Goal: Task Accomplishment & Management: Manage account settings

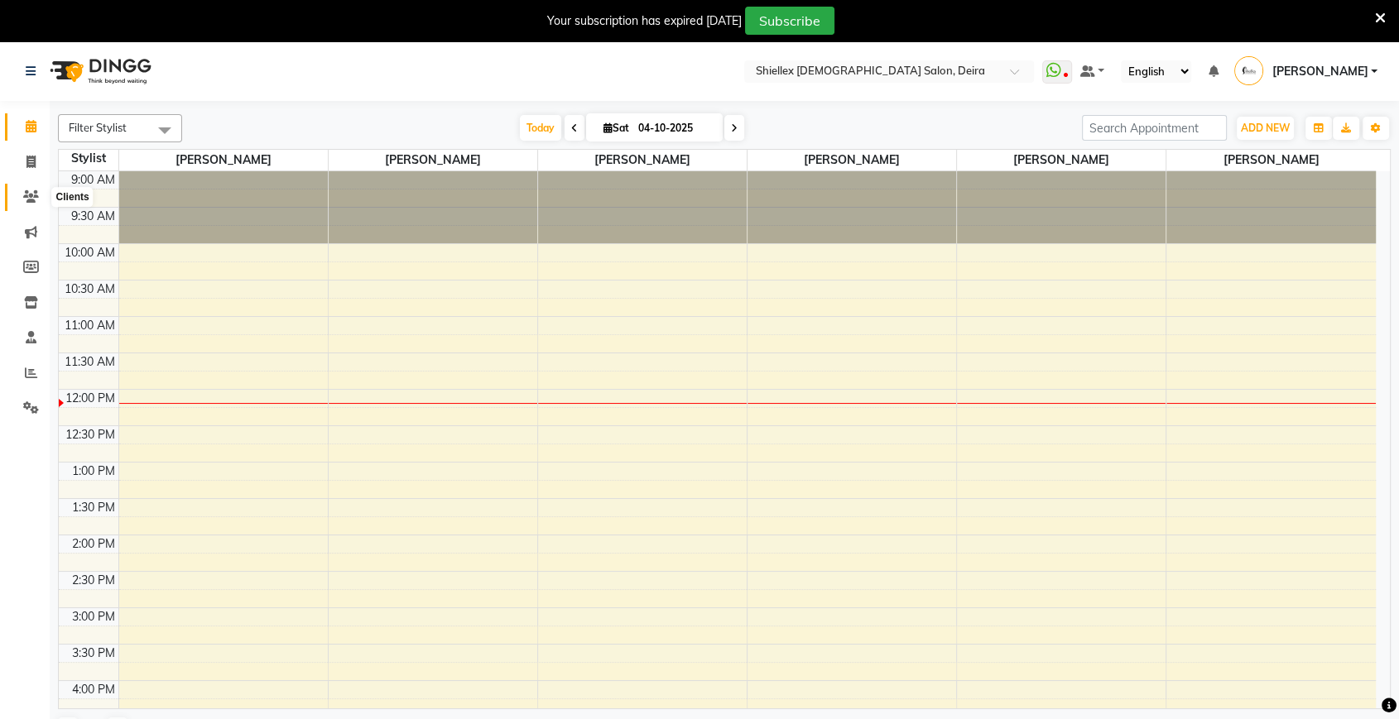
click at [31, 204] on span at bounding box center [31, 197] width 29 height 19
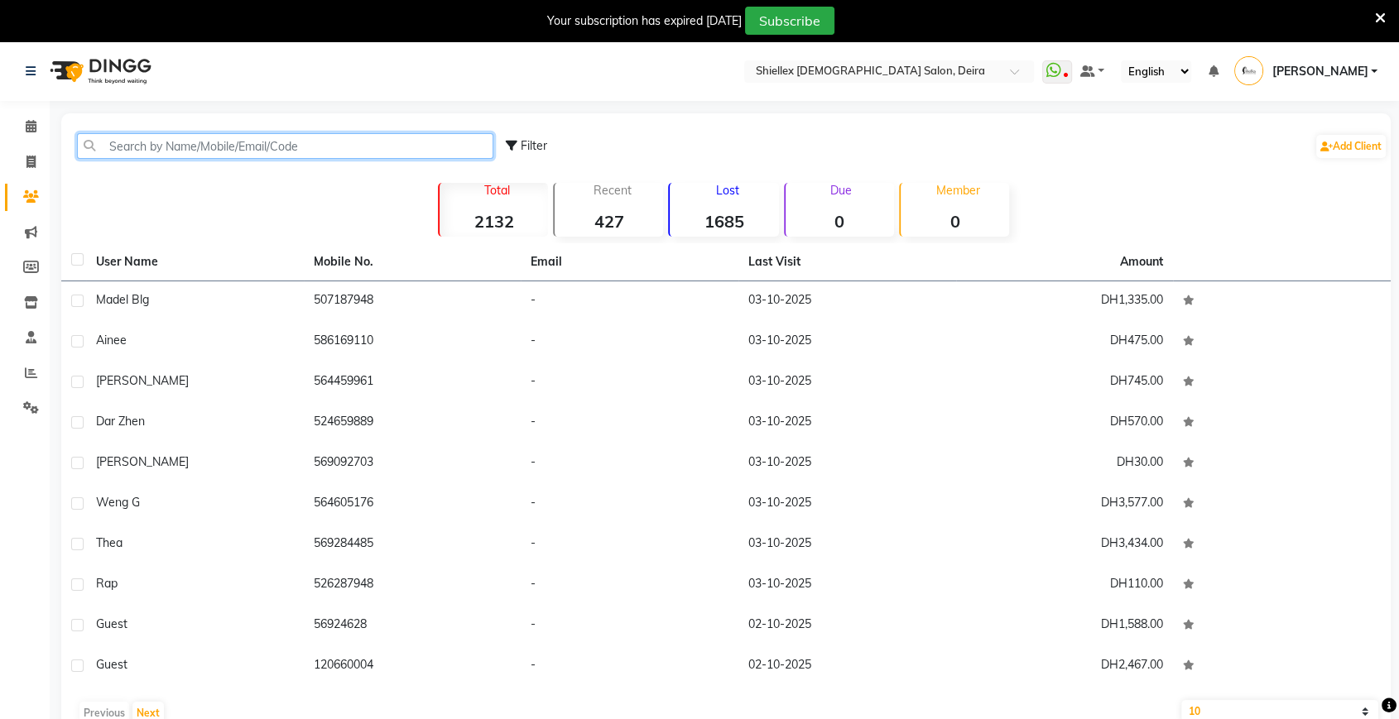
click at [138, 156] on input "text" at bounding box center [285, 146] width 416 height 26
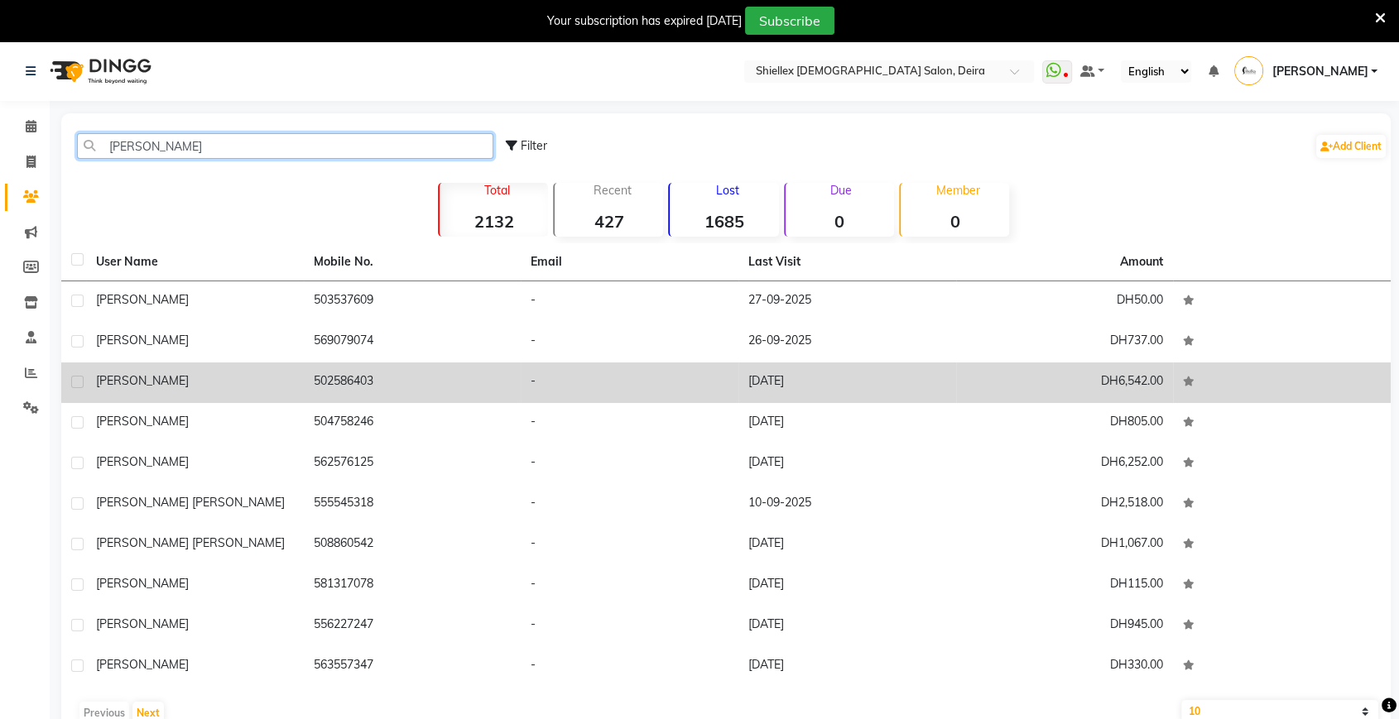
type input "[PERSON_NAME]"
click at [136, 382] on span "[PERSON_NAME]" at bounding box center [142, 380] width 93 height 15
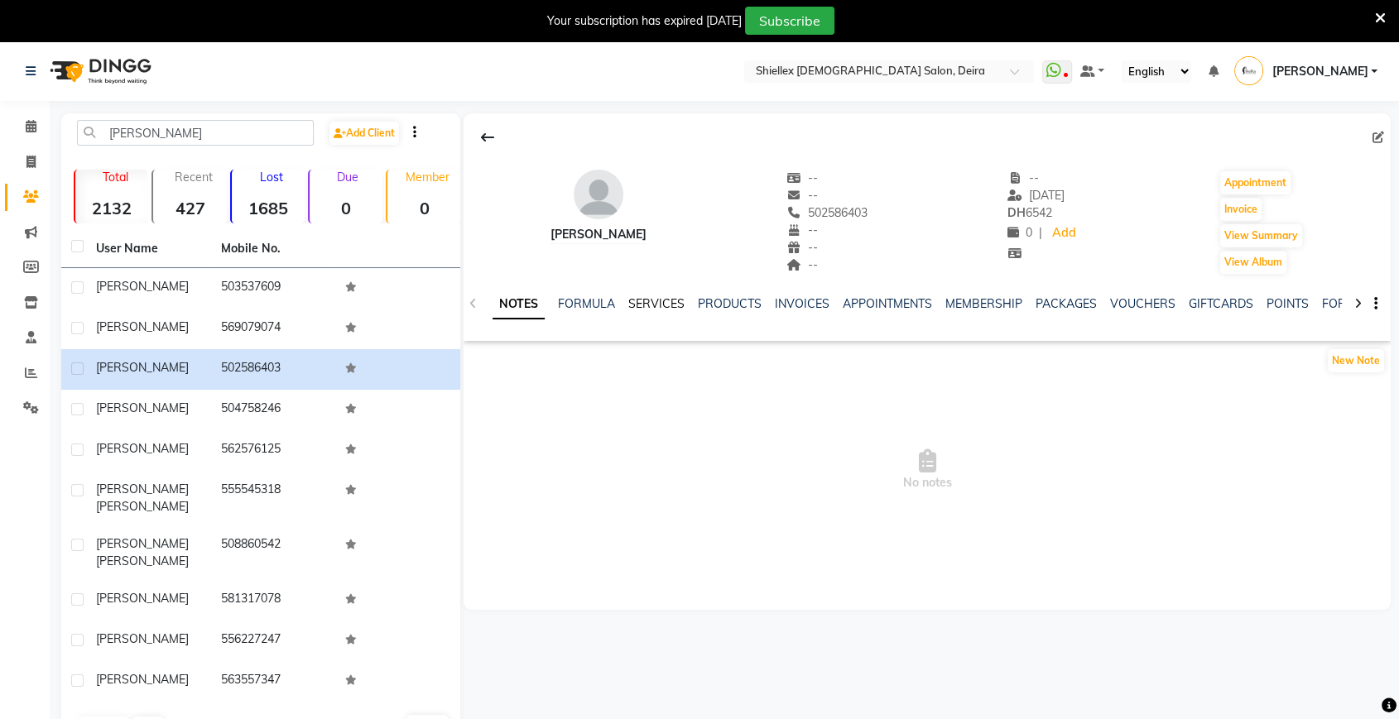
click at [667, 302] on link "SERVICES" at bounding box center [656, 303] width 56 height 15
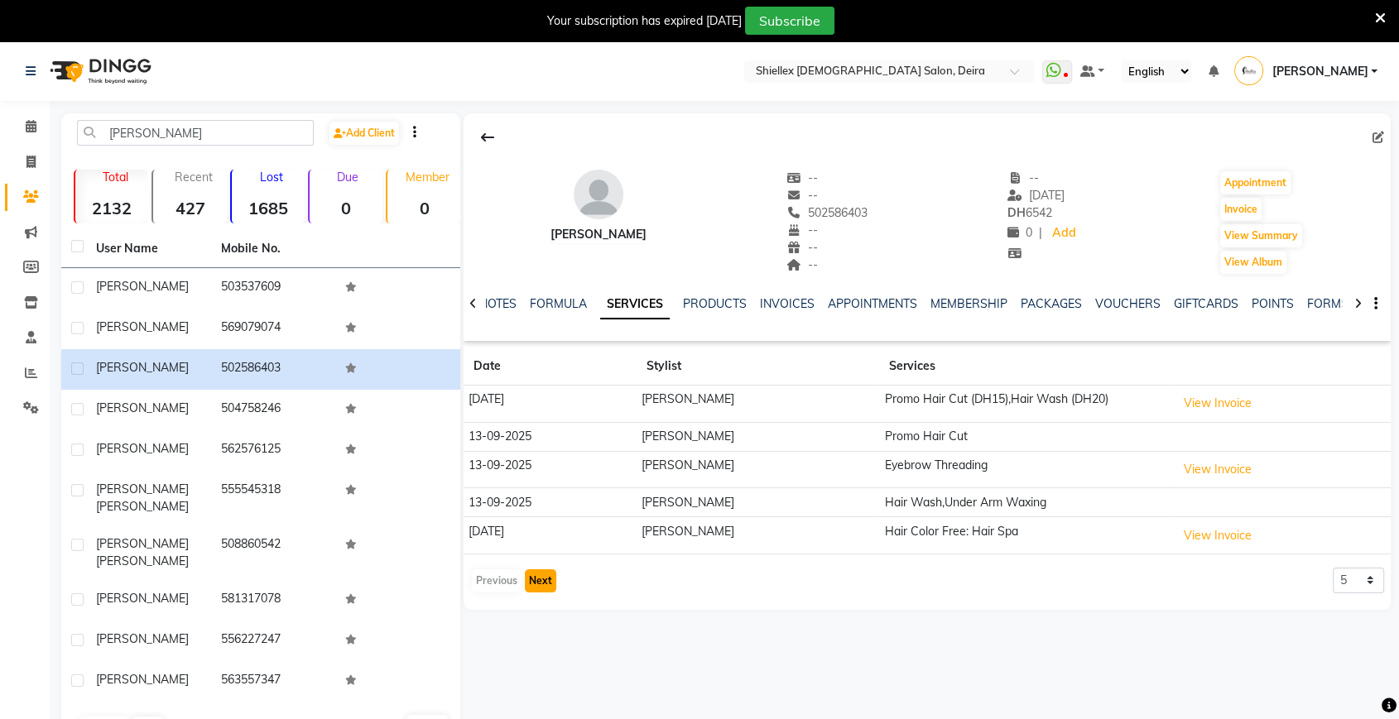
click at [541, 583] on button "Next" at bounding box center [540, 580] width 31 height 23
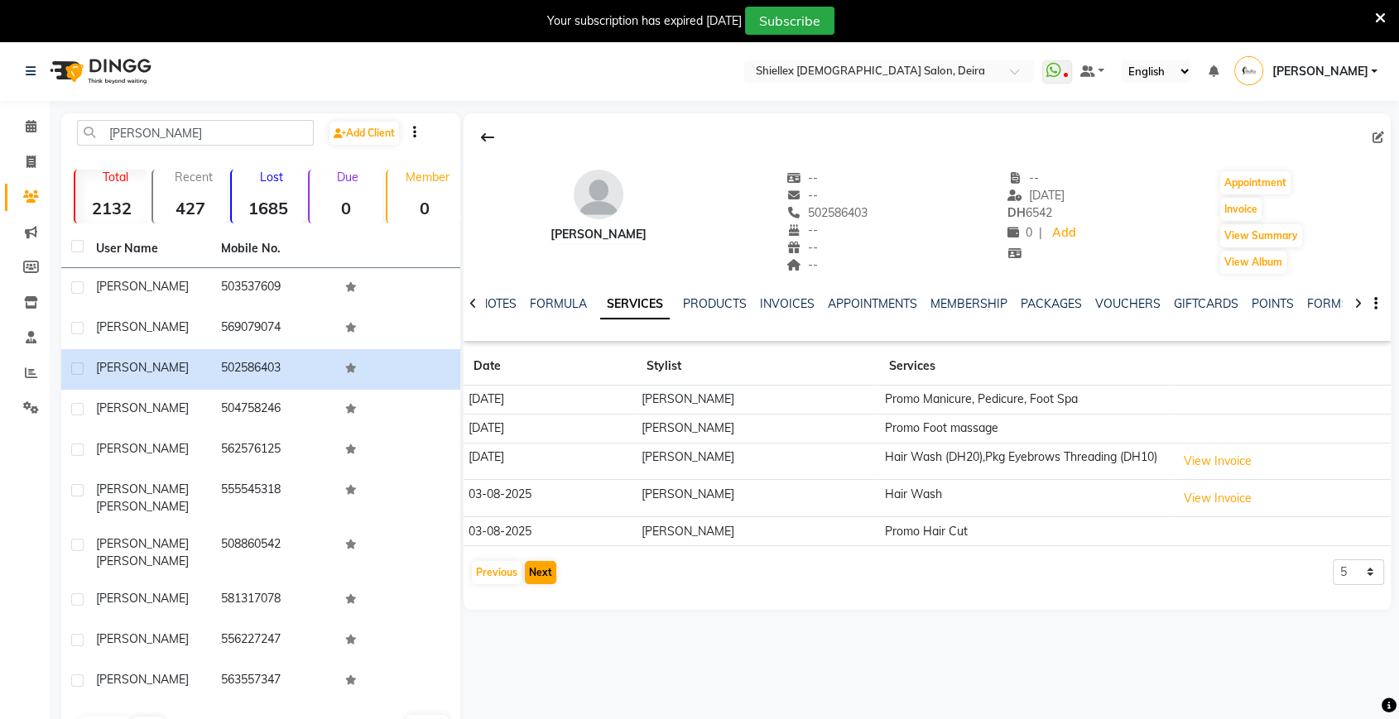
click at [541, 583] on div "Previous Next" at bounding box center [514, 572] width 88 height 26
click at [542, 572] on button "Next" at bounding box center [540, 572] width 31 height 23
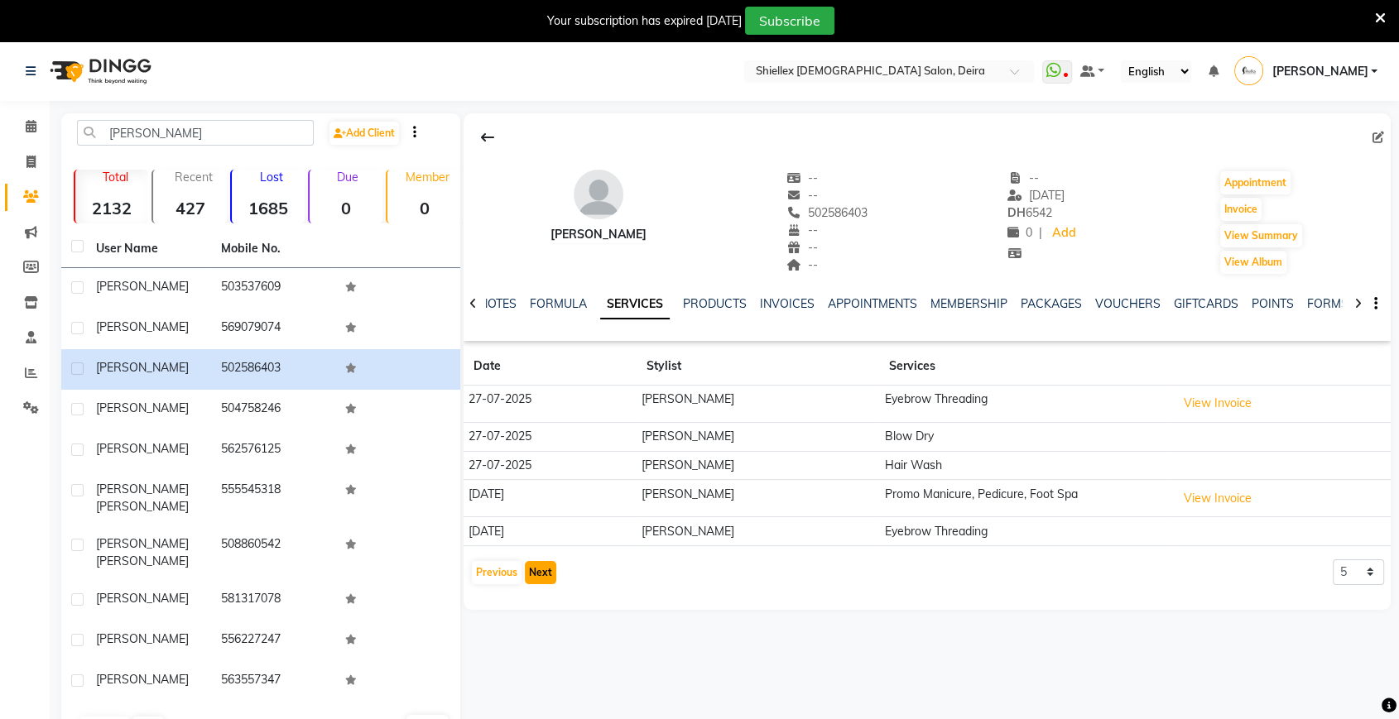
click at [542, 572] on button "Next" at bounding box center [540, 572] width 31 height 23
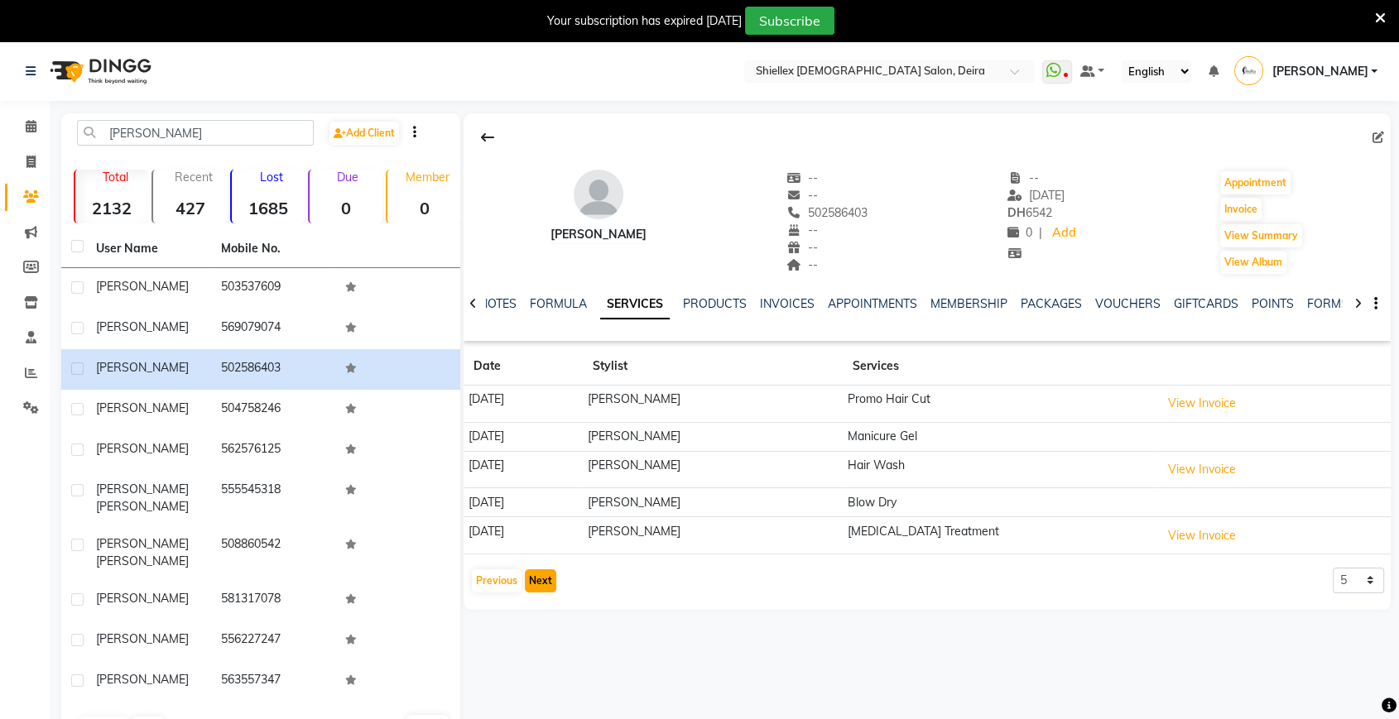
click at [542, 572] on button "Next" at bounding box center [540, 580] width 31 height 23
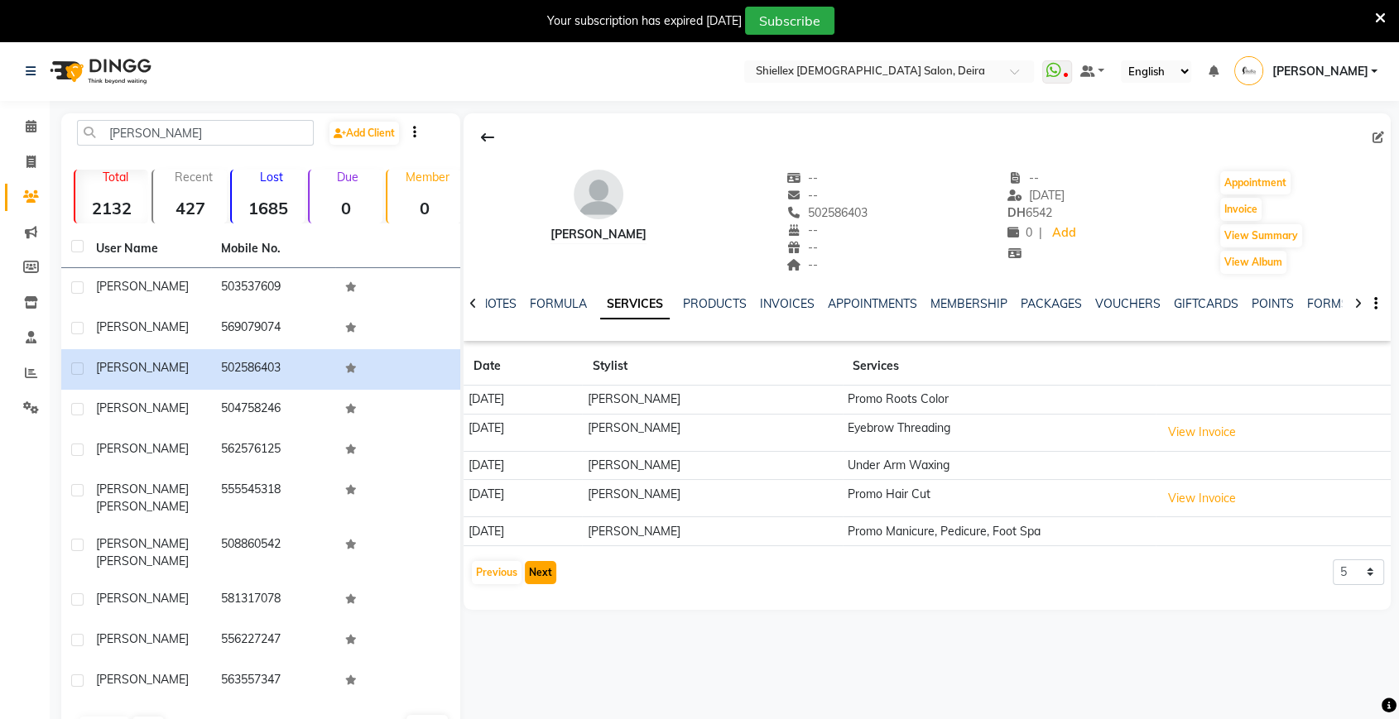
click at [542, 572] on button "Next" at bounding box center [540, 572] width 31 height 23
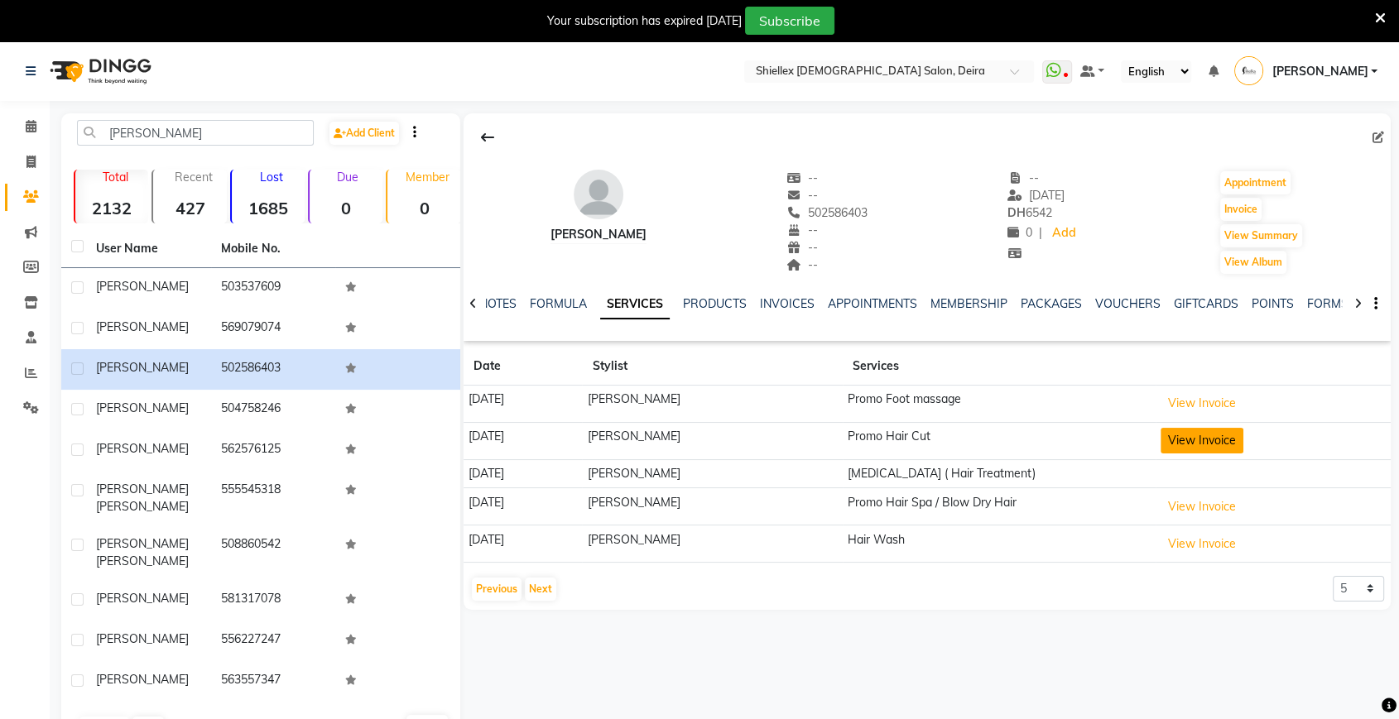
click at [1216, 444] on button "View Invoice" at bounding box center [1201, 441] width 83 height 26
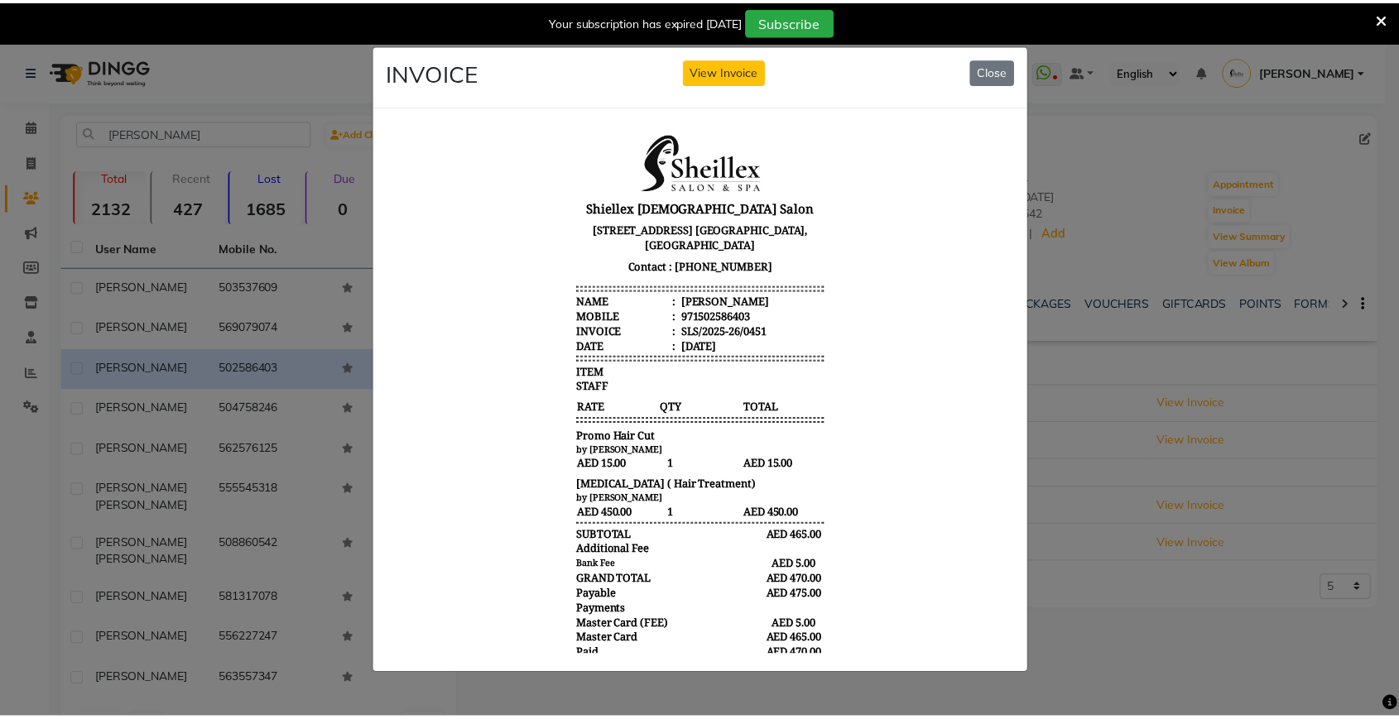
scroll to position [73, 0]
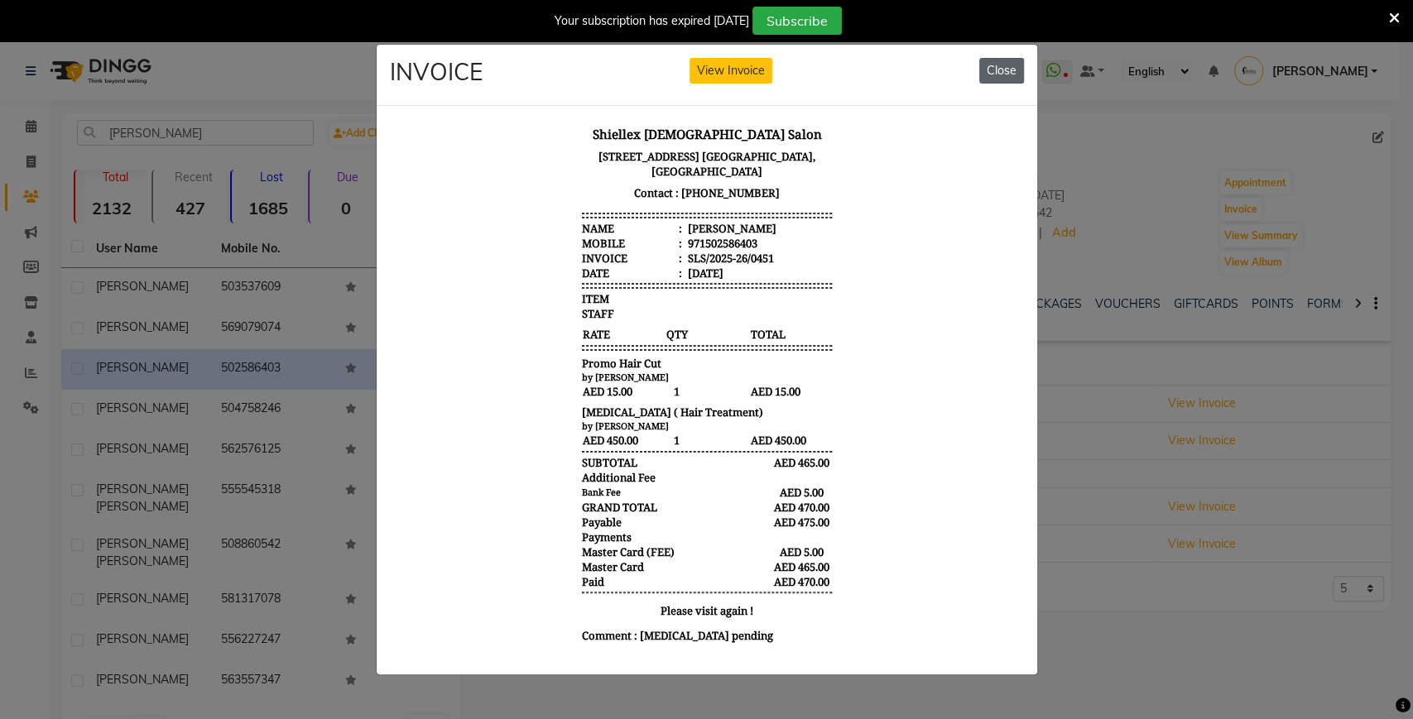
click at [1013, 60] on button "Close" at bounding box center [1001, 71] width 45 height 26
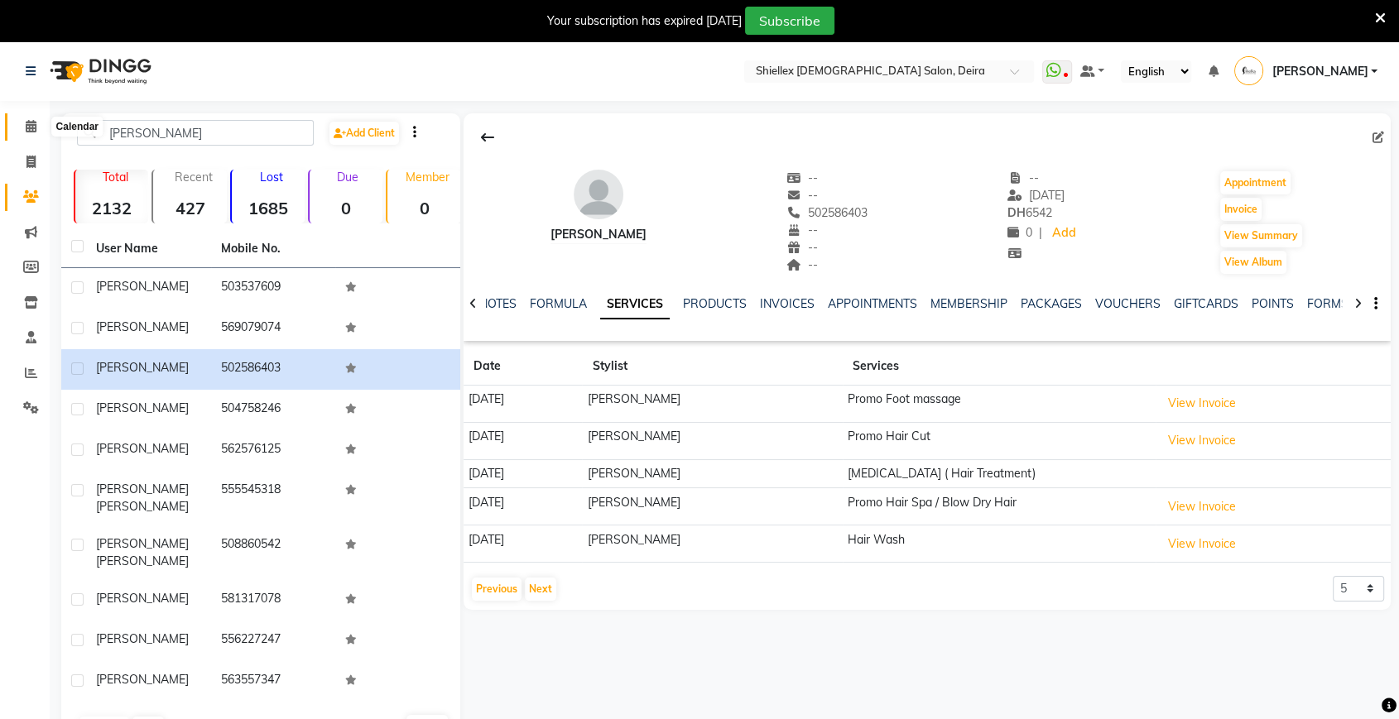
click at [28, 123] on icon at bounding box center [31, 126] width 11 height 12
